Goal: Task Accomplishment & Management: Complete application form

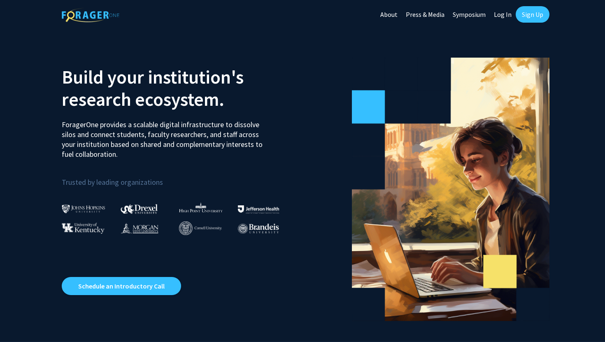
click at [534, 13] on link "Sign Up" at bounding box center [532, 14] width 34 height 16
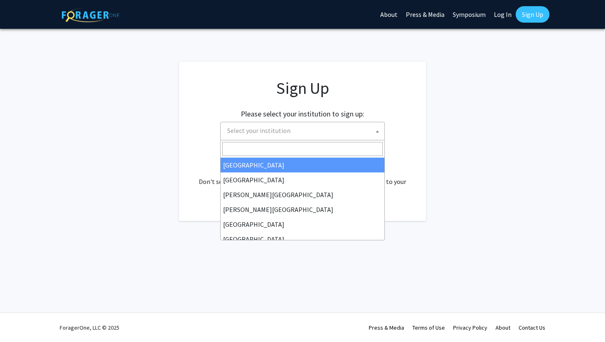
click at [354, 128] on span "Select your institution" at bounding box center [304, 130] width 160 height 17
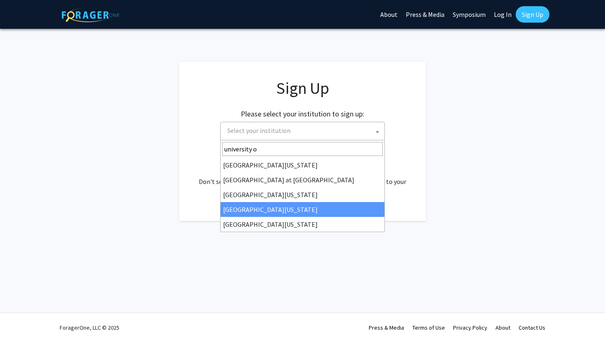
type input "university o"
select select "31"
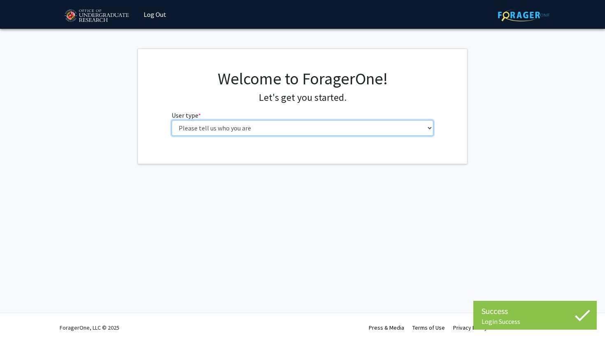
click at [225, 126] on select "Please tell us who you are Undergraduate Student Master's Student Doctoral Cand…" at bounding box center [302, 128] width 262 height 16
select select "1: undergrad"
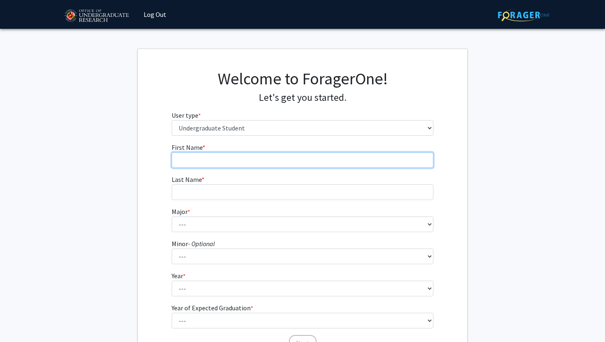
click at [309, 158] on input "First Name * required" at bounding box center [302, 160] width 262 height 16
click at [287, 160] on input "First Name * required" at bounding box center [302, 160] width 262 height 16
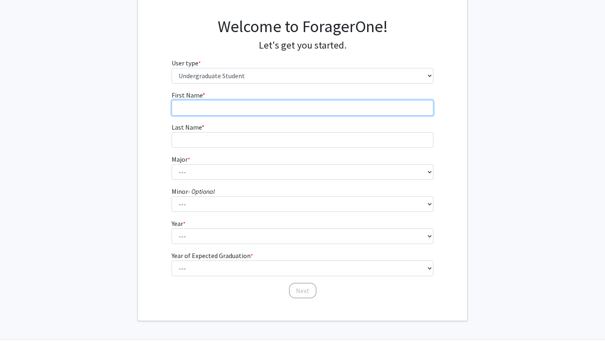
scroll to position [58, 0]
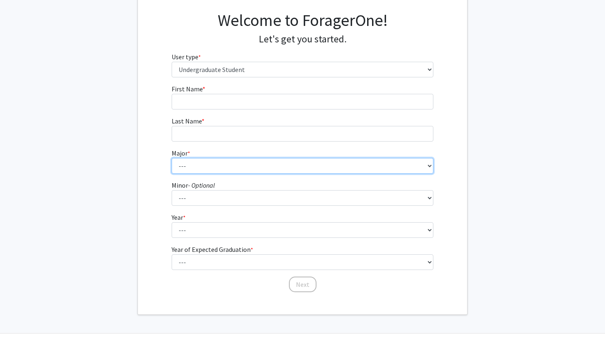
click at [215, 166] on fg-select "Major * required --- Accounting Aerospace Engineering African American and Afri…" at bounding box center [302, 160] width 262 height 25
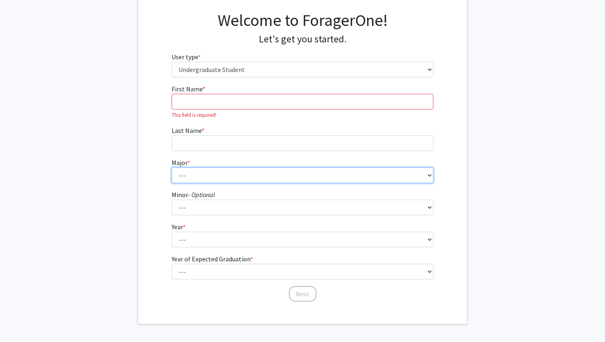
select select "17: 2318"
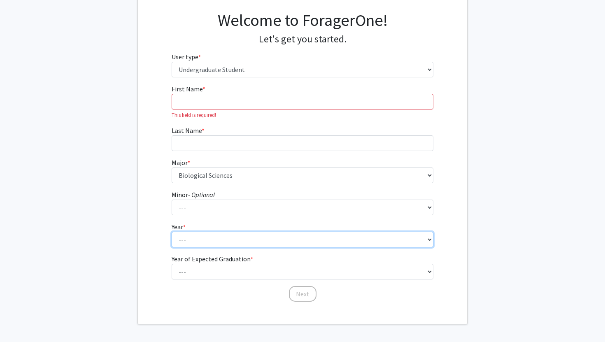
click at [208, 236] on select "--- First-year Sophomore Junior Senior Postbaccalaureate Certificate" at bounding box center [302, 240] width 262 height 16
select select "3: junior"
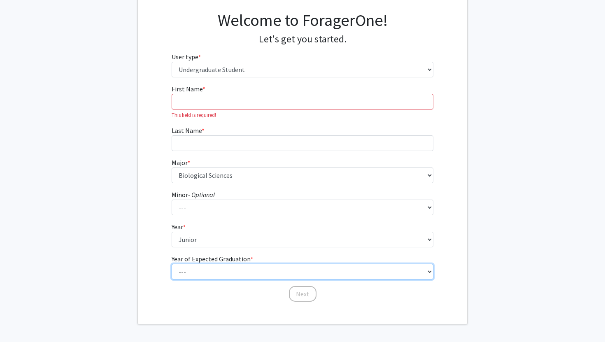
click at [225, 273] on select "--- 2025 2026 2027 2028 2029 2030 2031 2032 2033 2034" at bounding box center [302, 272] width 262 height 16
select select "3: 2027"
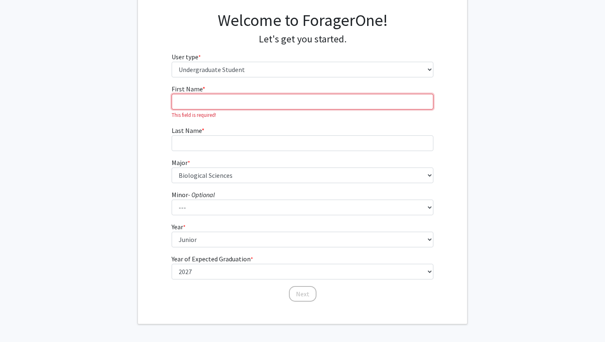
click at [210, 104] on input "First Name * required" at bounding box center [302, 102] width 262 height 16
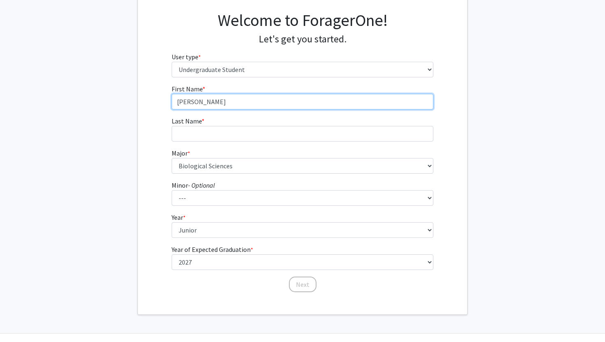
type input "[PERSON_NAME]"
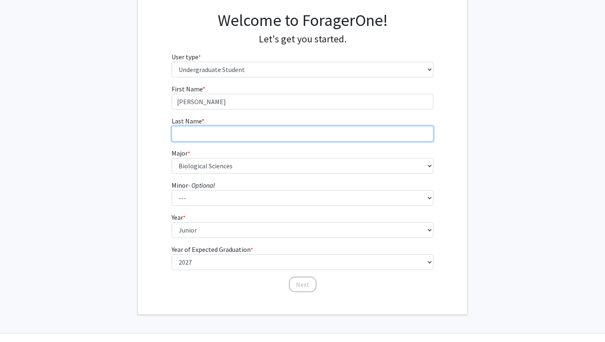
click at [220, 133] on input "Last Name * required" at bounding box center [302, 134] width 262 height 16
type input "Sadreddini"
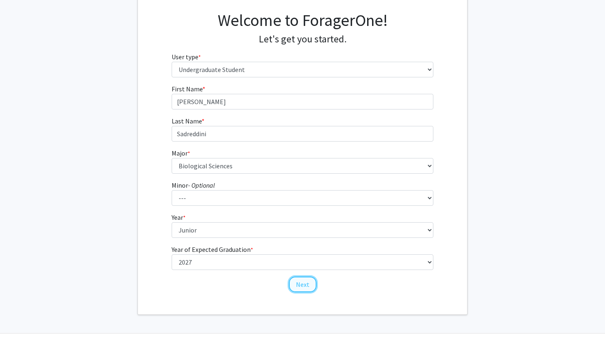
click at [308, 280] on button "Next" at bounding box center [303, 284] width 28 height 16
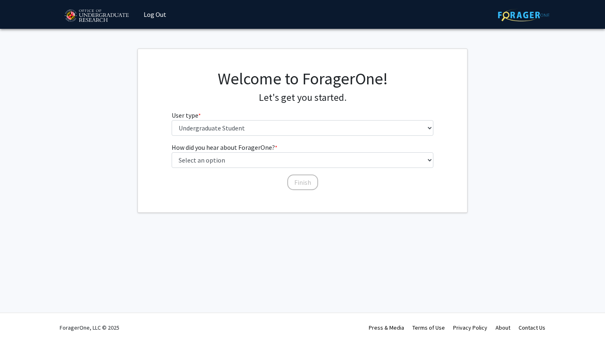
scroll to position [0, 0]
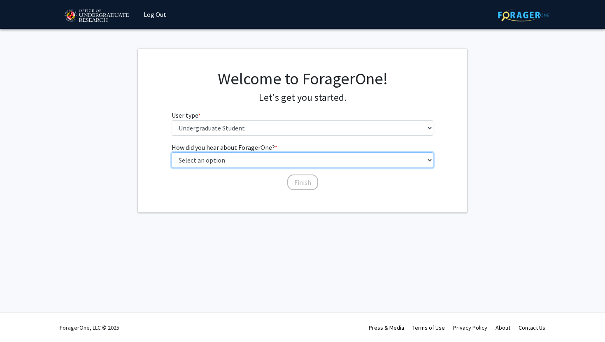
click at [255, 166] on select "Select an option Peer/student recommendation Faculty/staff recommendation Unive…" at bounding box center [302, 160] width 262 height 16
select select "2: faculty_recommendation"
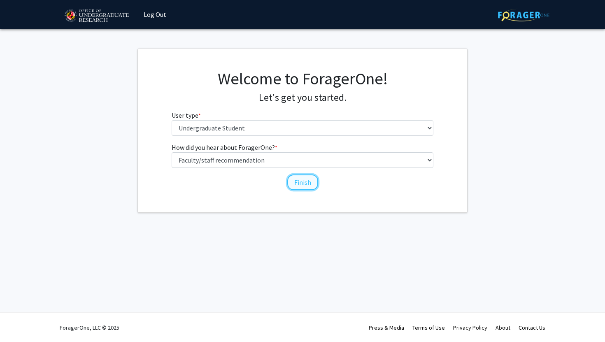
click at [303, 180] on button "Finish" at bounding box center [302, 182] width 31 height 16
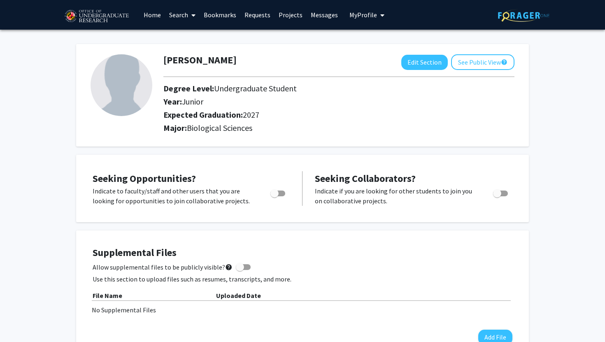
click at [147, 14] on link "Home" at bounding box center [151, 14] width 25 height 29
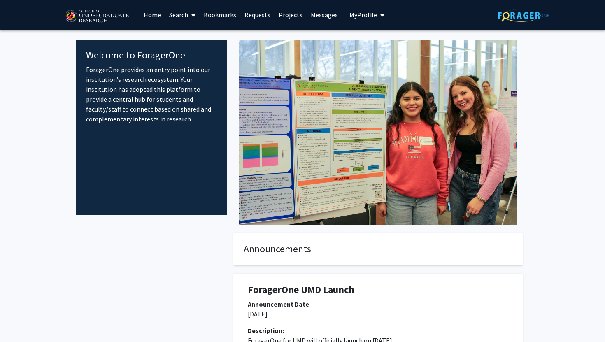
click at [186, 15] on link "Search" at bounding box center [182, 14] width 35 height 29
click at [222, 9] on link "Bookmarks" at bounding box center [219, 14] width 41 height 29
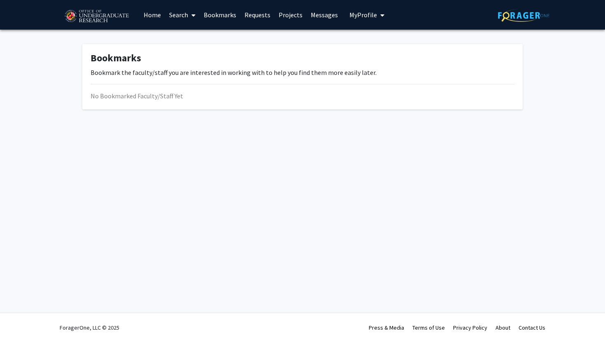
click at [262, 16] on link "Requests" at bounding box center [257, 14] width 34 height 29
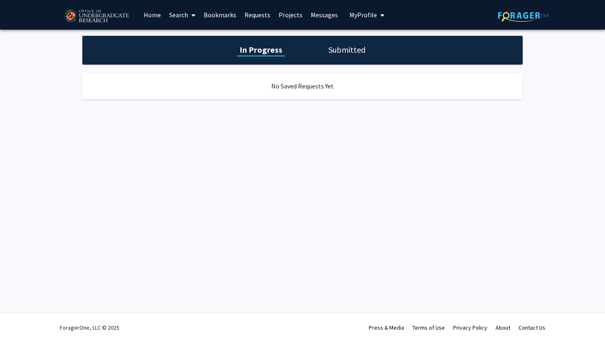
click at [289, 19] on link "Projects" at bounding box center [290, 14] width 32 height 29
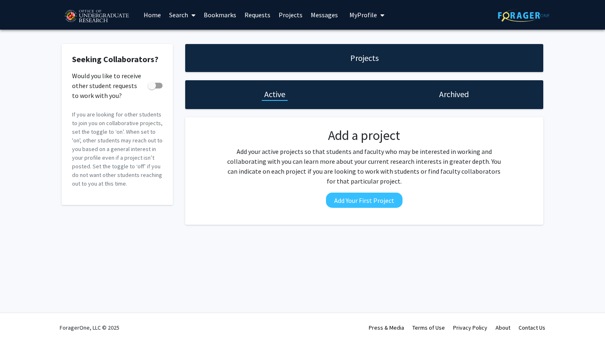
click at [318, 20] on link "Messages" at bounding box center [323, 14] width 35 height 29
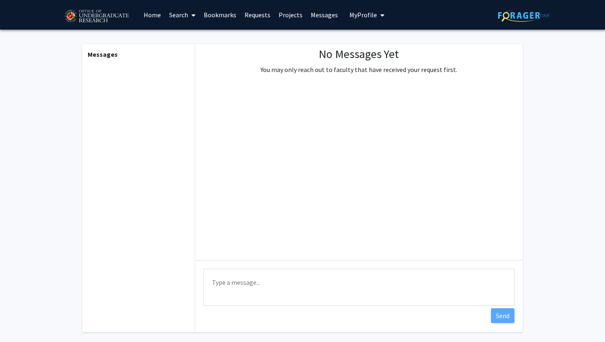
click at [354, 21] on button "My Profile" at bounding box center [367, 15] width 40 height 30
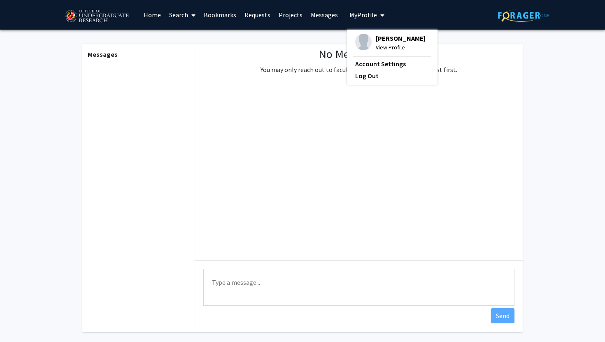
click at [153, 16] on link "Home" at bounding box center [151, 14] width 25 height 29
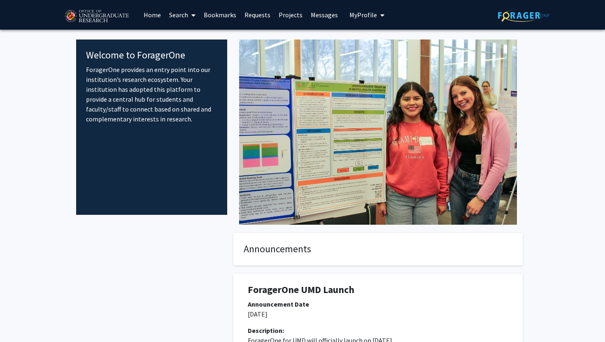
scroll to position [90, 0]
